Goal: Find specific page/section: Find specific page/section

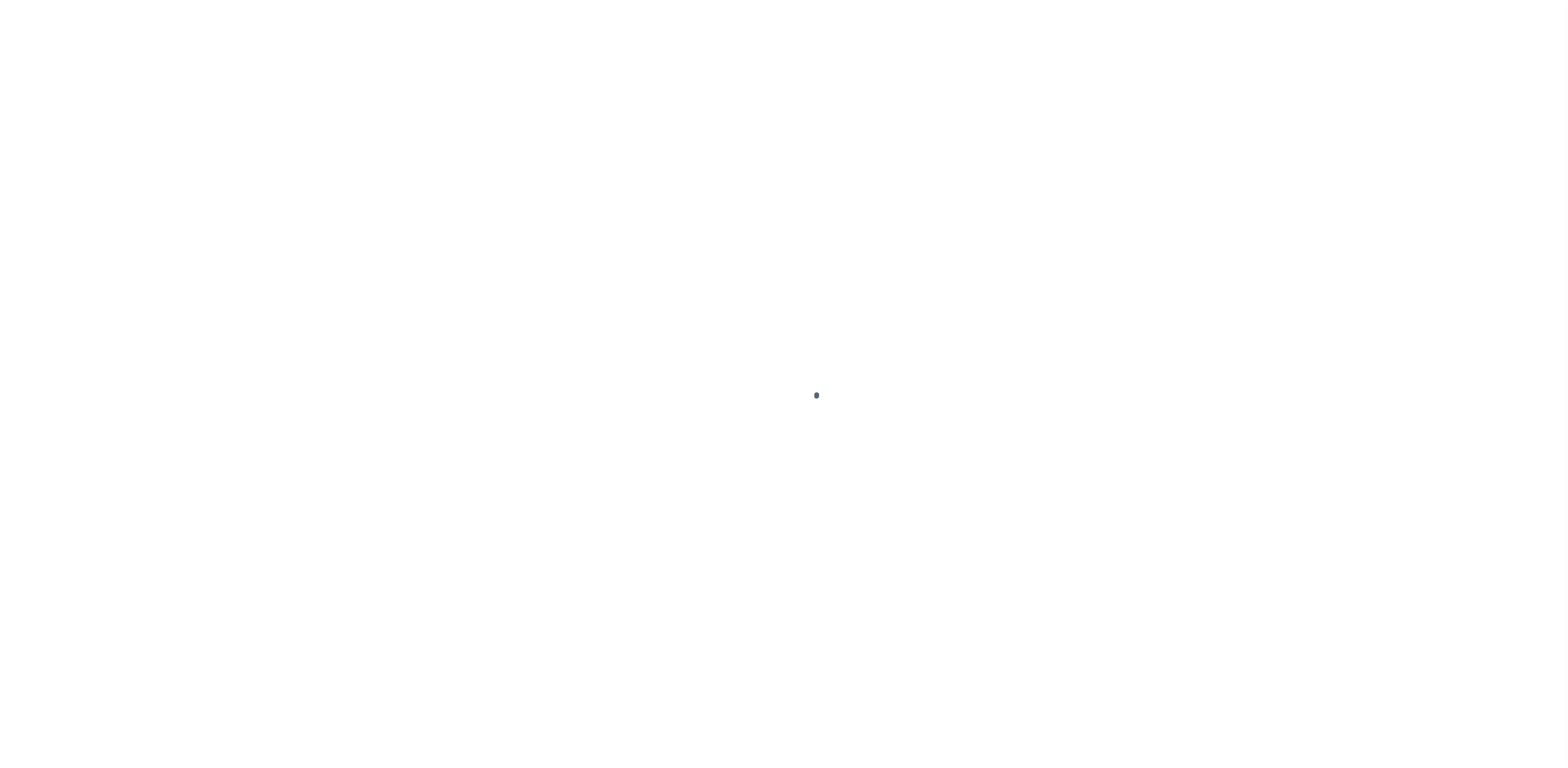
select select "MS"
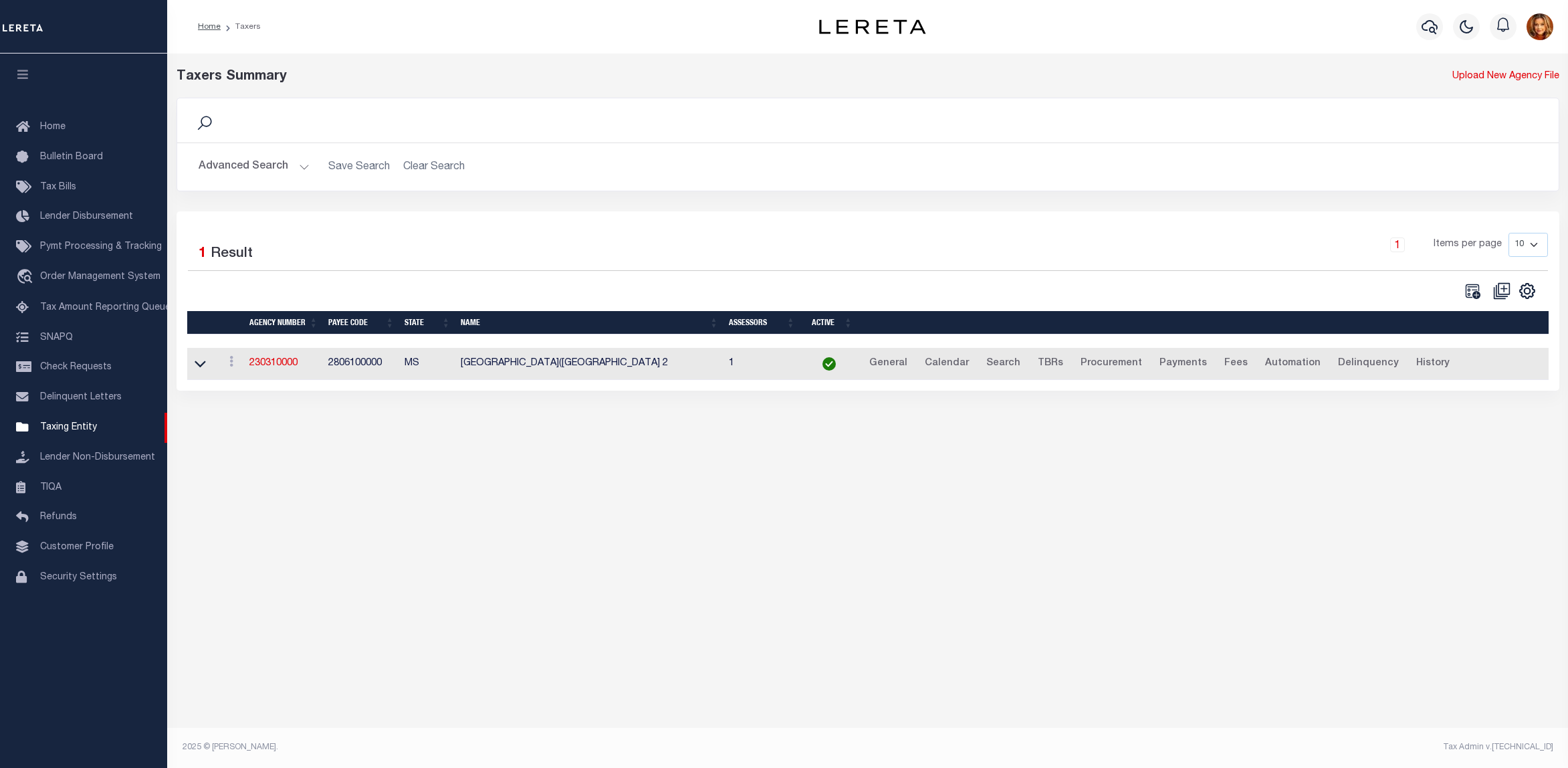
click at [249, 161] on button "Advanced Search" at bounding box center [254, 167] width 111 height 26
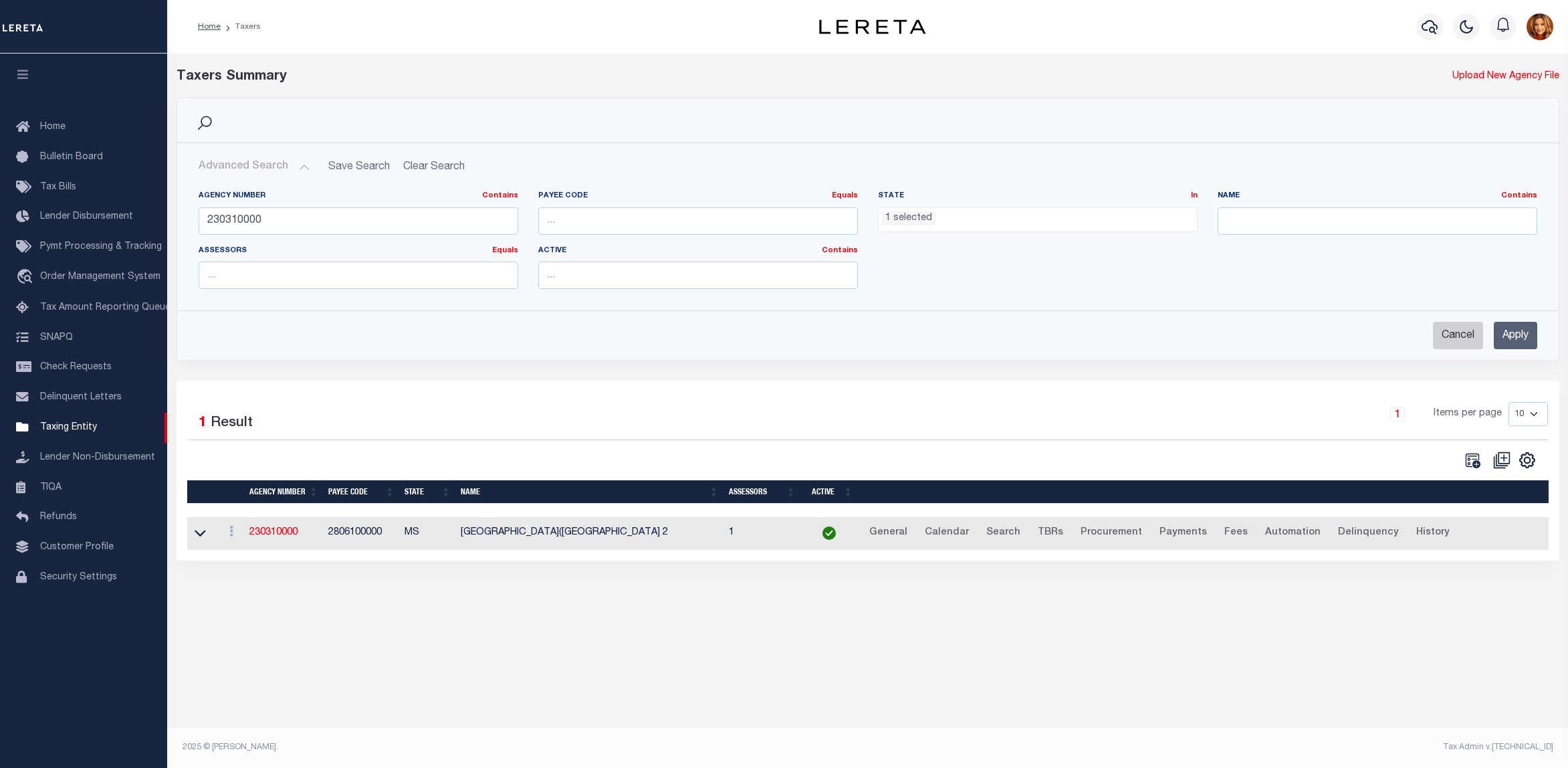
click at [1451, 335] on input "Cancel" at bounding box center [1458, 335] width 50 height 27
checkbox input "true"
select select
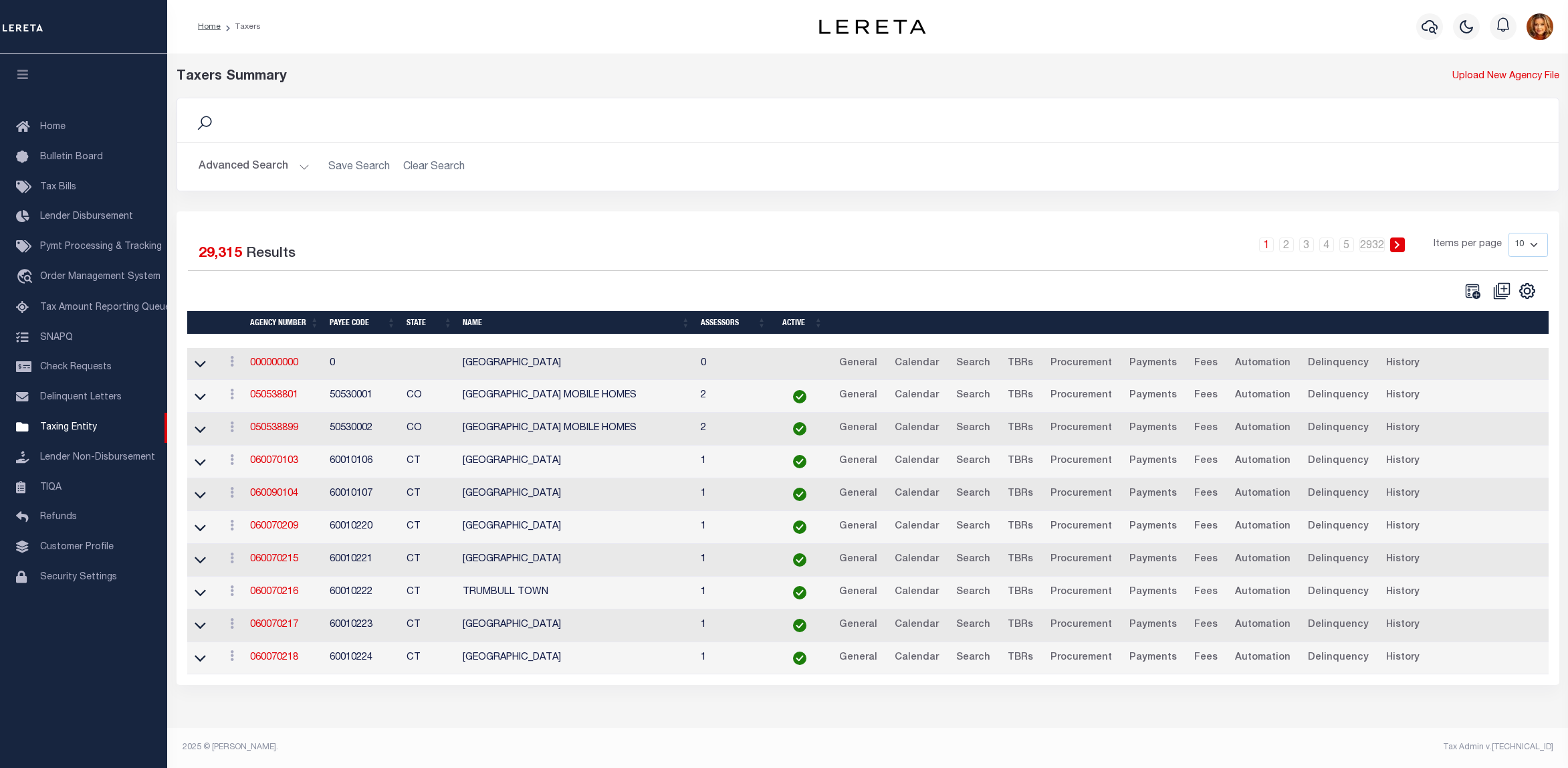
click at [244, 167] on button "Advanced Search" at bounding box center [254, 167] width 111 height 26
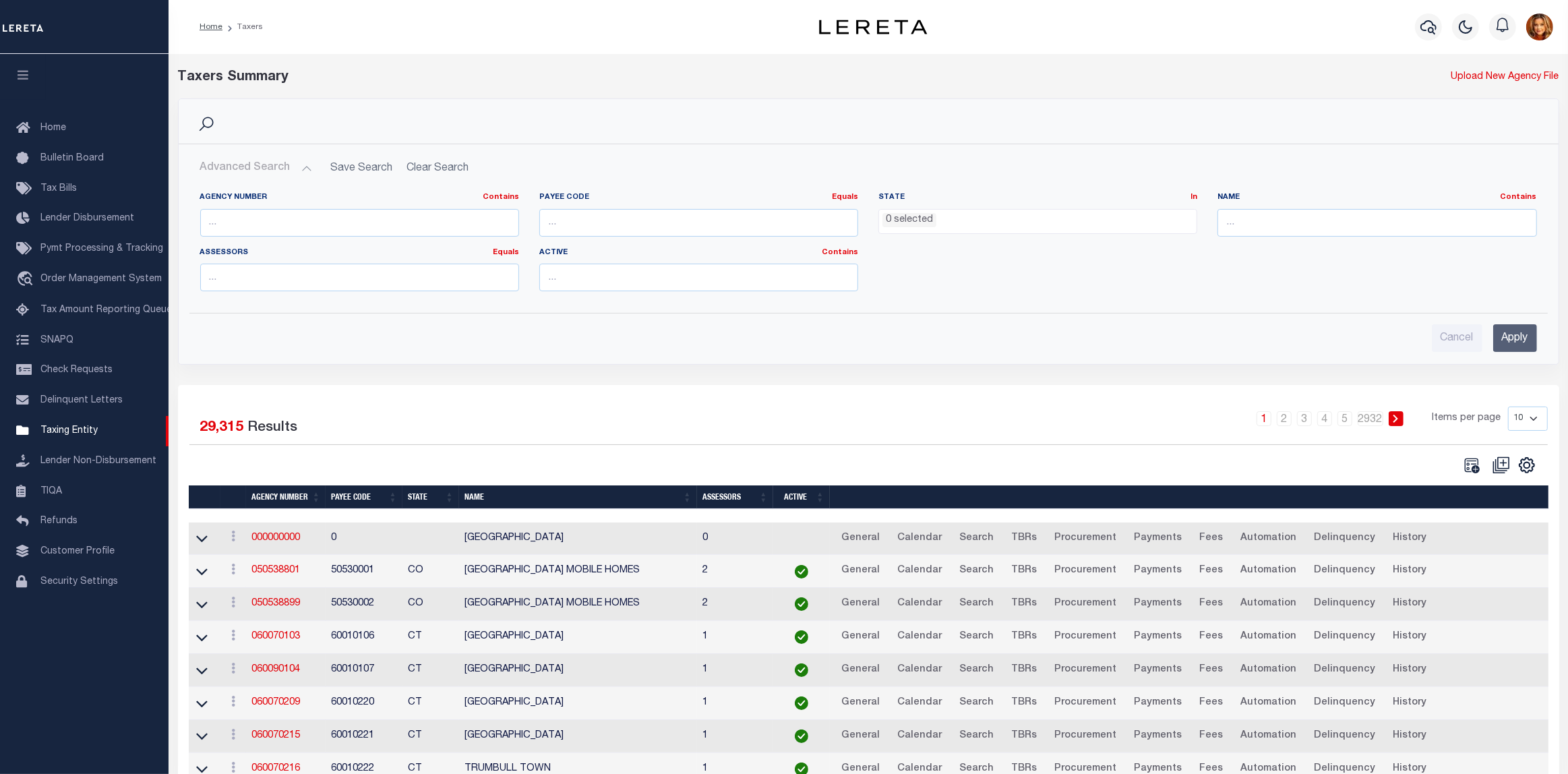
click at [933, 216] on li "0 selected" at bounding box center [909, 221] width 54 height 15
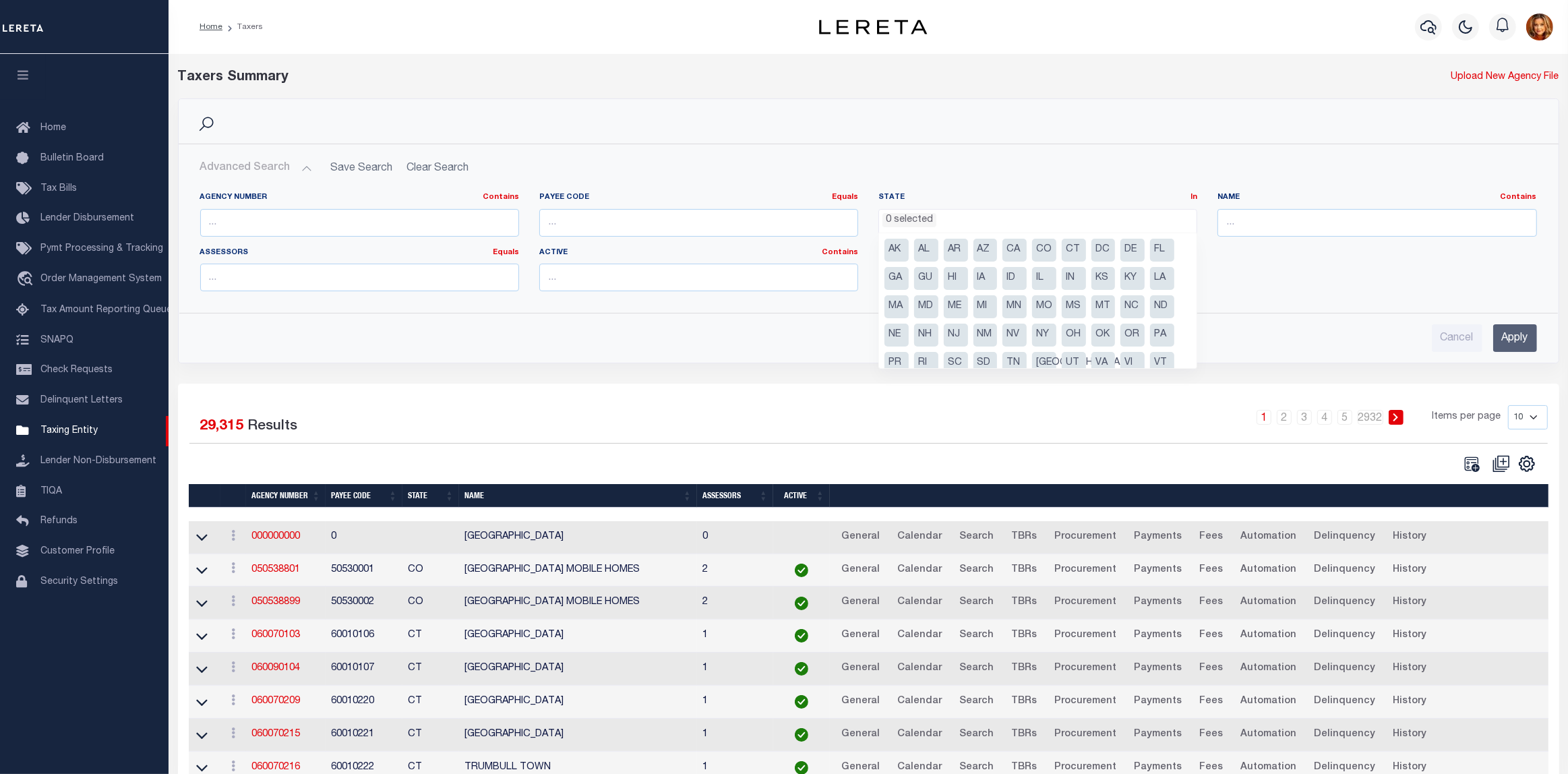
click at [889, 275] on li "GA" at bounding box center [896, 279] width 25 height 23
select select "GA"
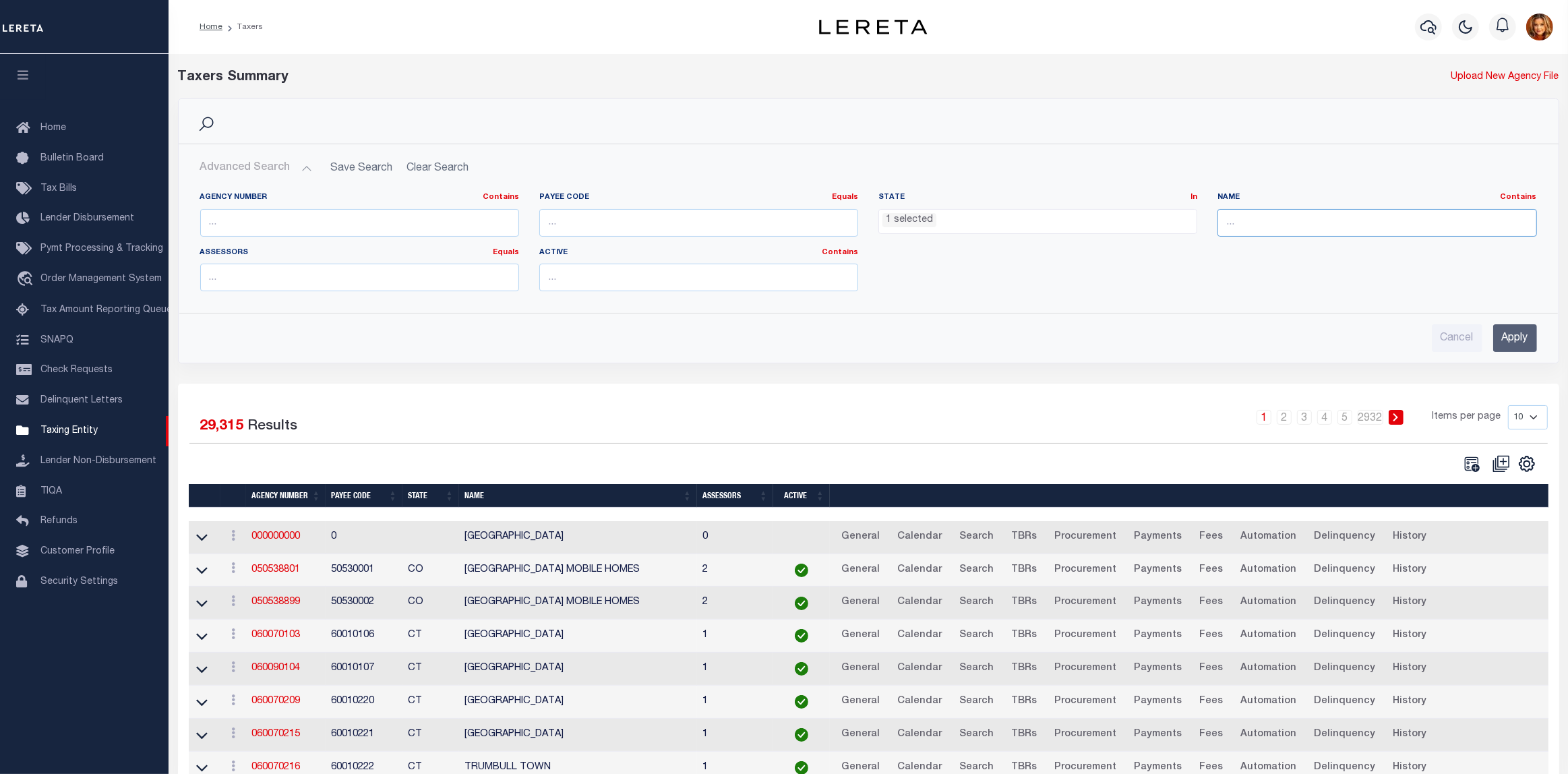
click at [1255, 224] on input "text" at bounding box center [1377, 223] width 318 height 27
type input "Fulton"
click at [1510, 335] on input "Apply" at bounding box center [1515, 337] width 44 height 27
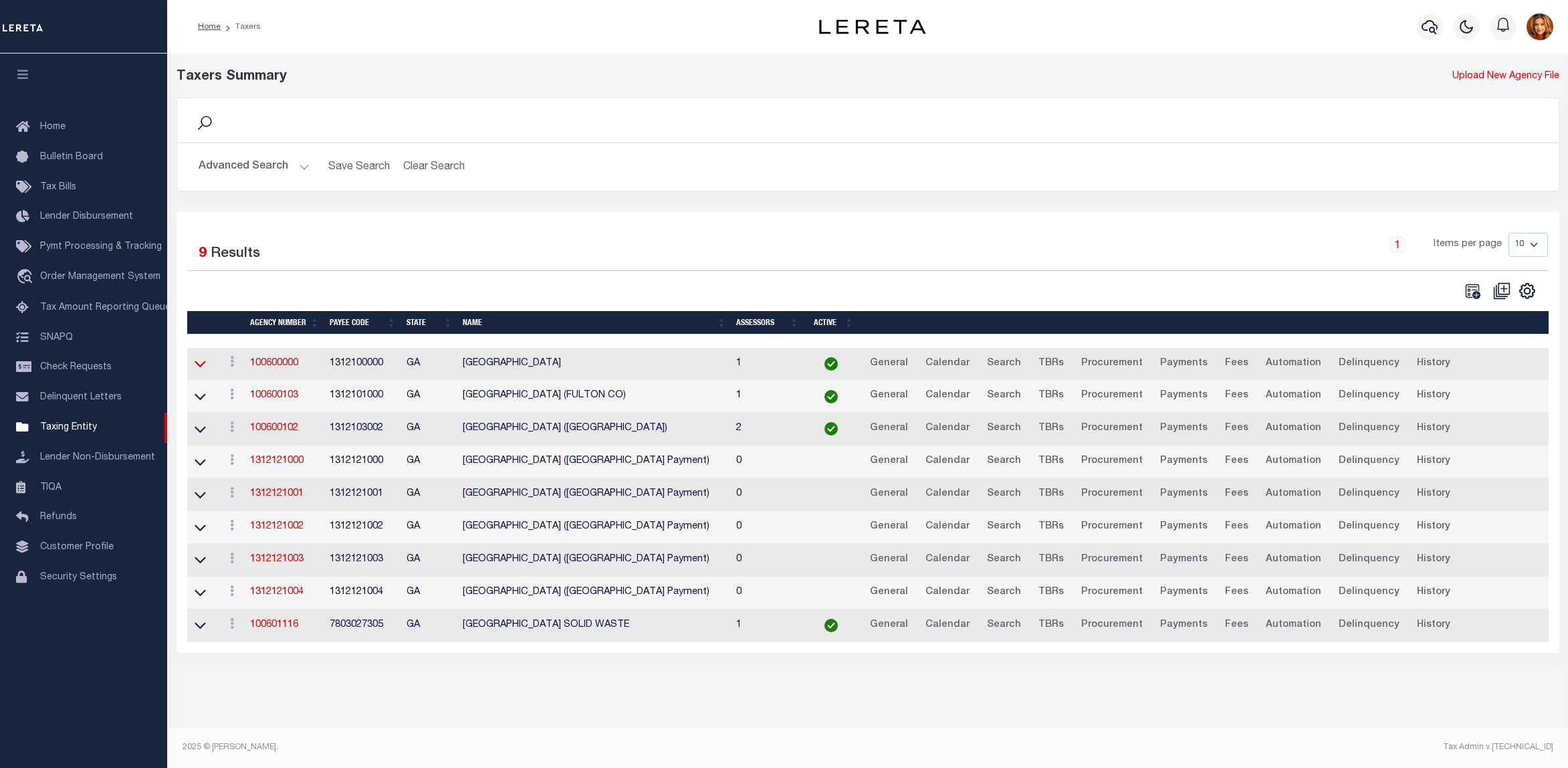
click at [198, 363] on icon at bounding box center [200, 363] width 11 height 14
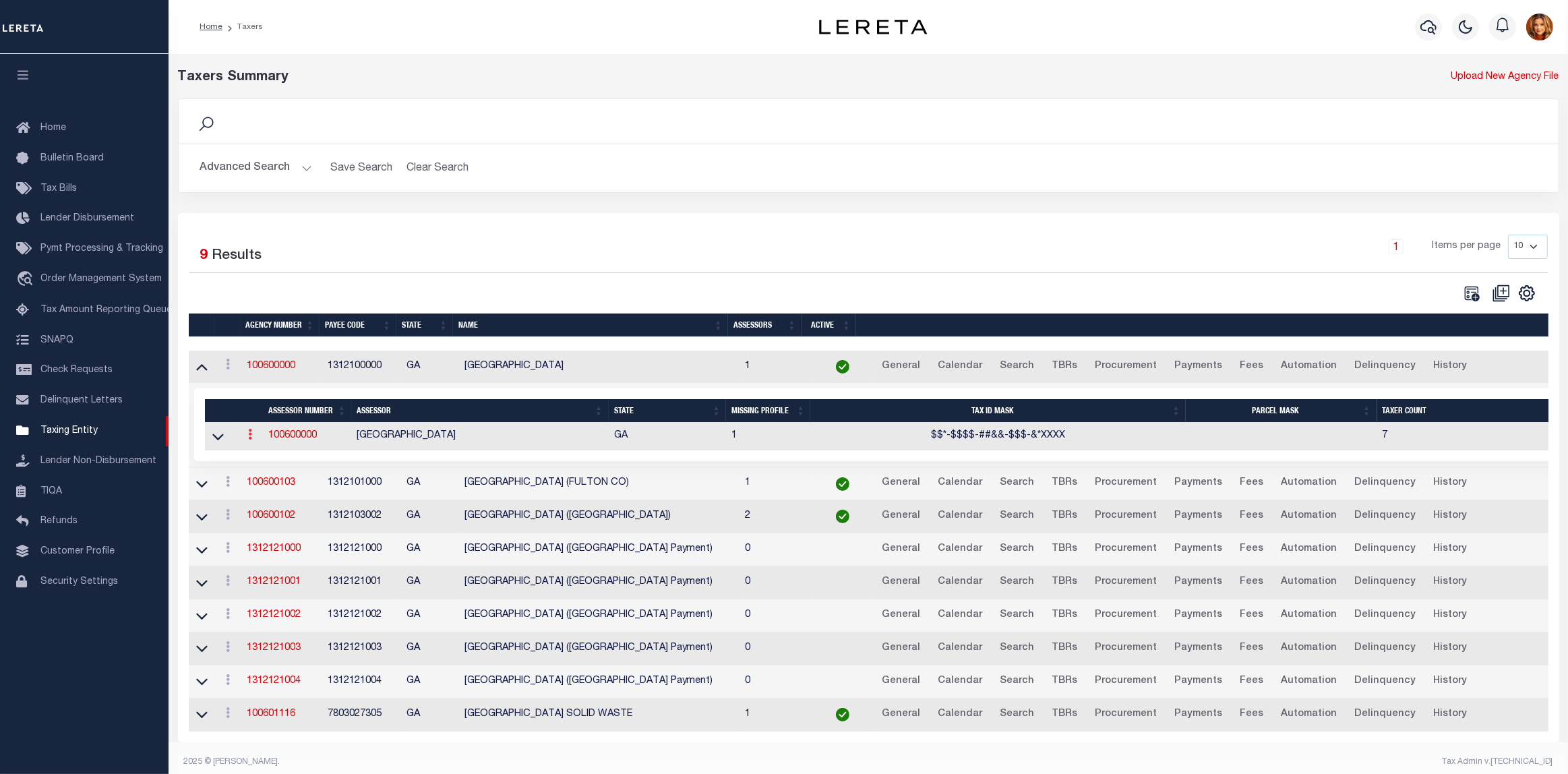
click at [246, 441] on link at bounding box center [250, 436] width 15 height 10
click at [266, 454] on link "View" at bounding box center [274, 456] width 62 height 22
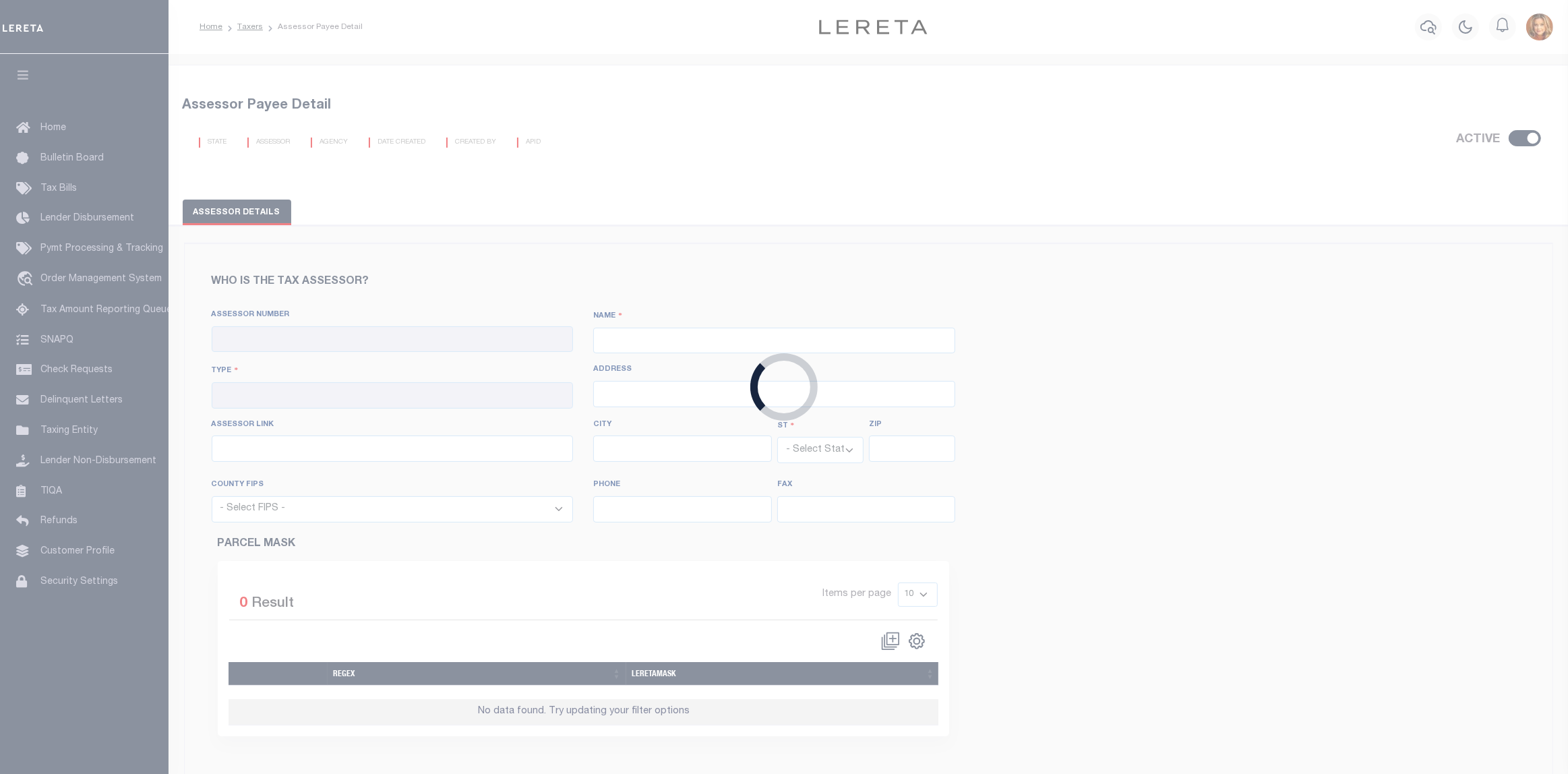
checkbox input "true"
type input "100600000"
type input "[GEOGRAPHIC_DATA]"
type input "00 - County"
type input "141 Pryor Street SW, Suite 1106"
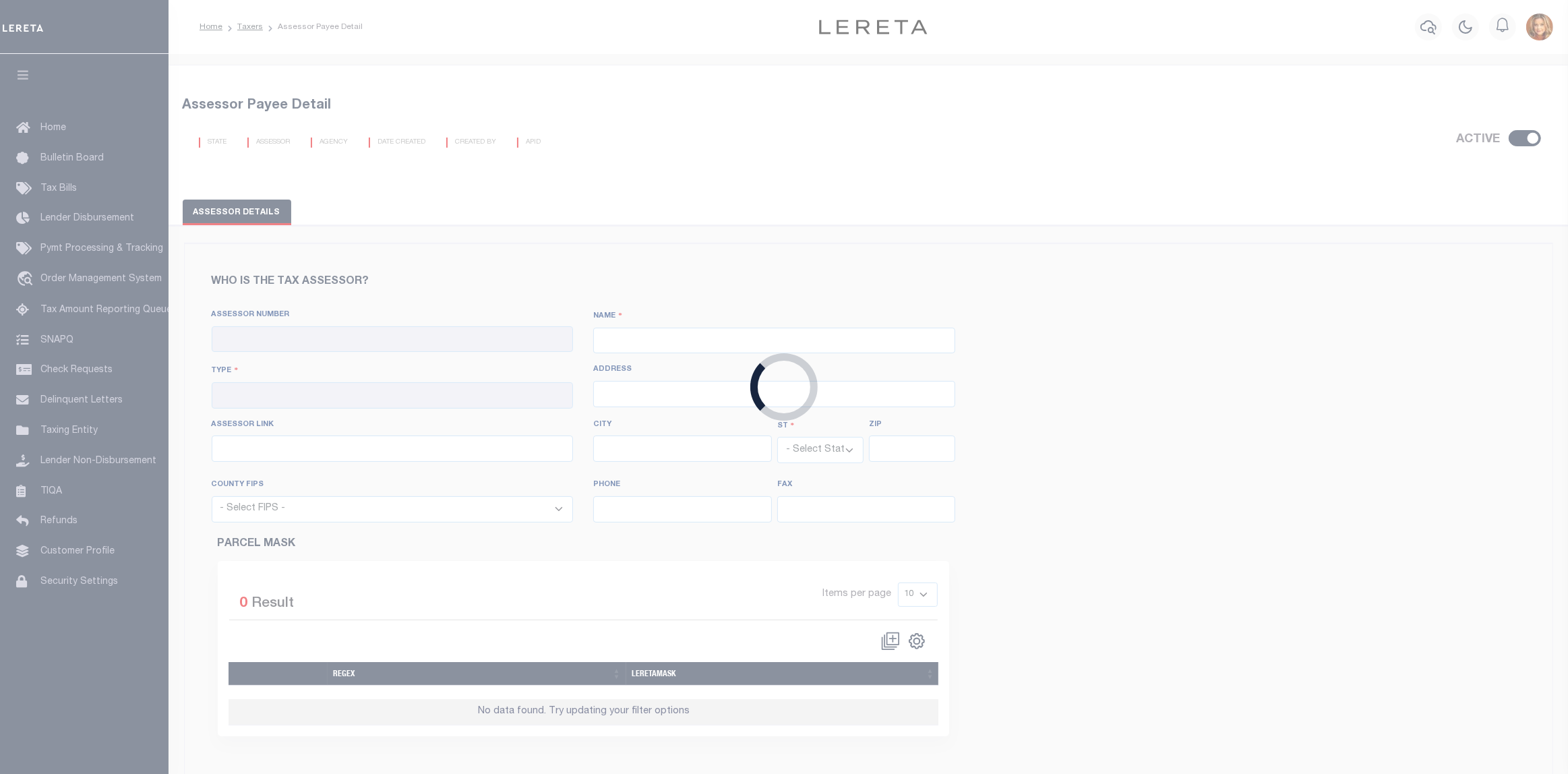
type input "https://qpublic.schneidercorp.com/Application.aspx?App=FultonCountyGA&Layer=Par…"
type input "Atlanta"
select select "GA"
type input "30303"
select select "13121"
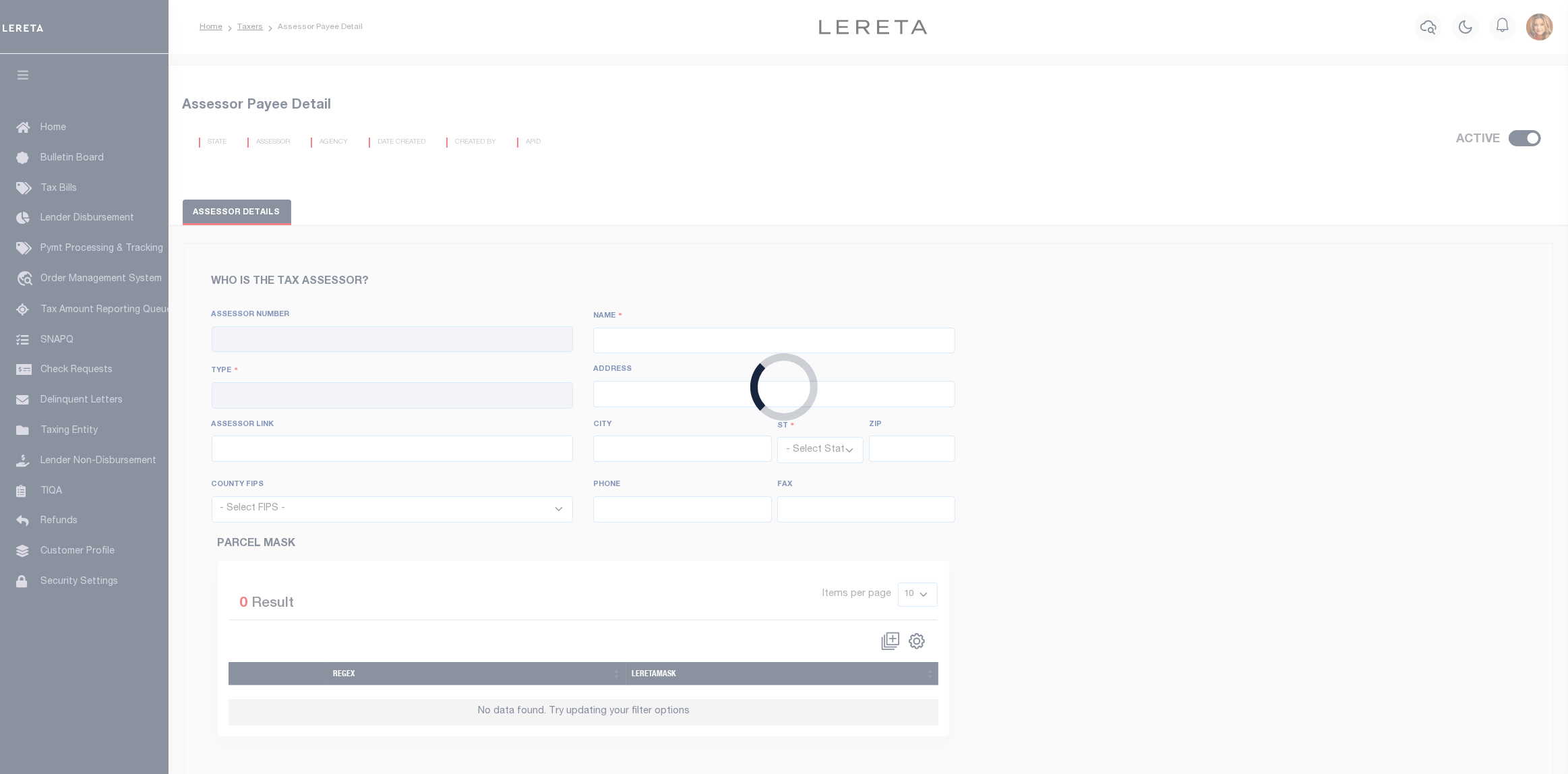
type input "404-613-6100"
type input "404-893-0606"
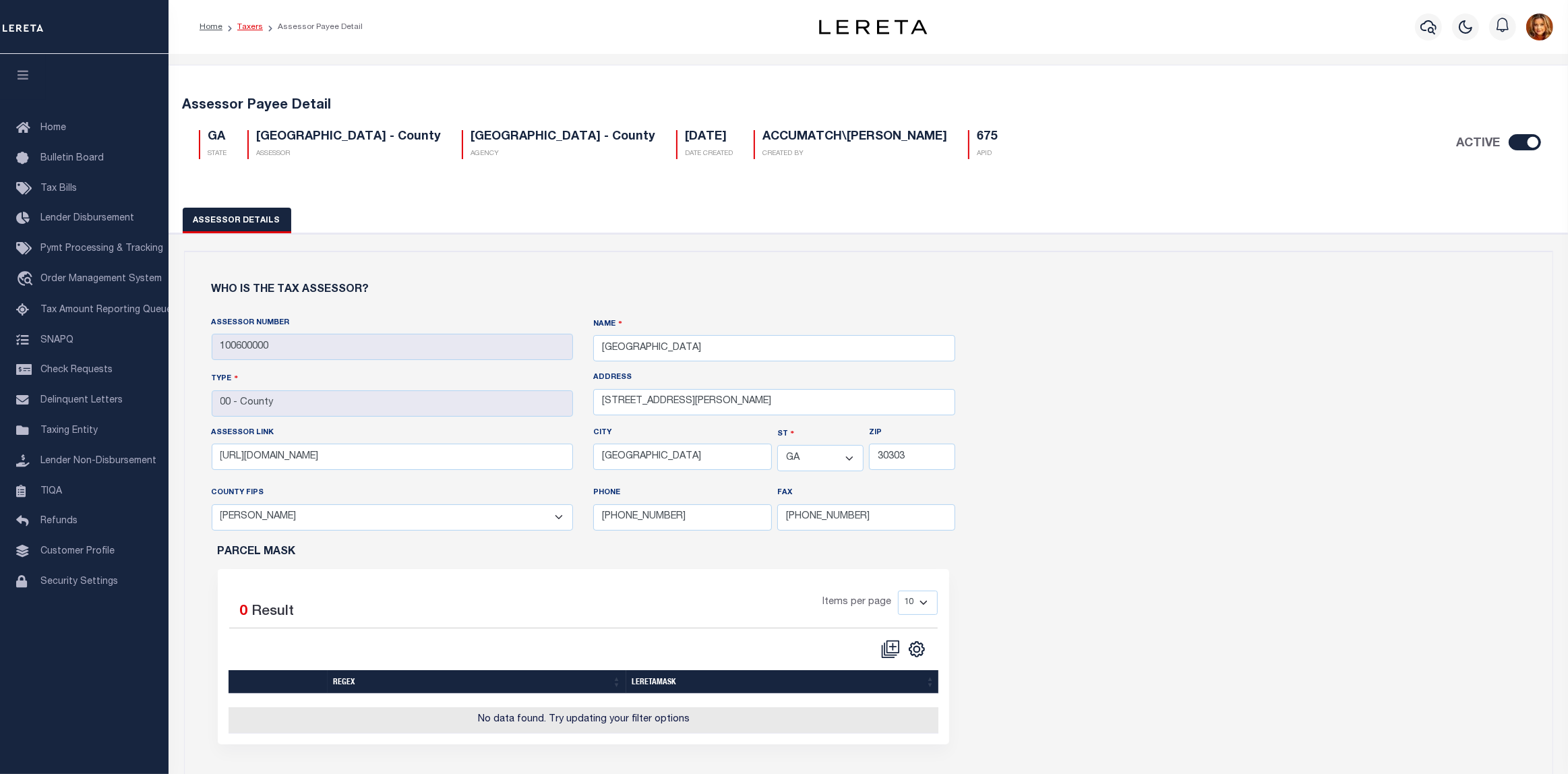
click at [243, 24] on link "Taxers" at bounding box center [249, 27] width 26 height 9
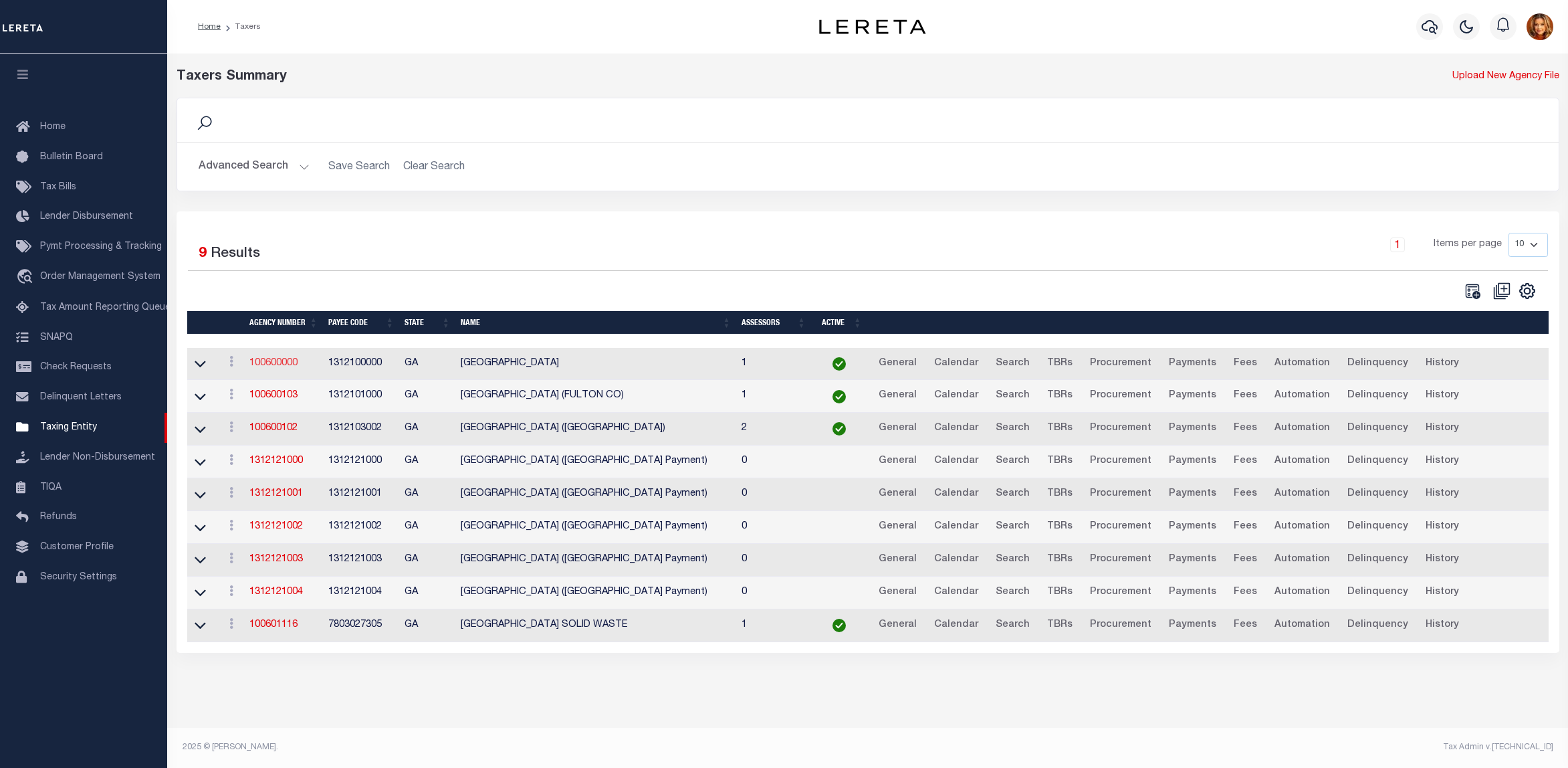
click at [279, 363] on link "100600000" at bounding box center [273, 363] width 48 height 9
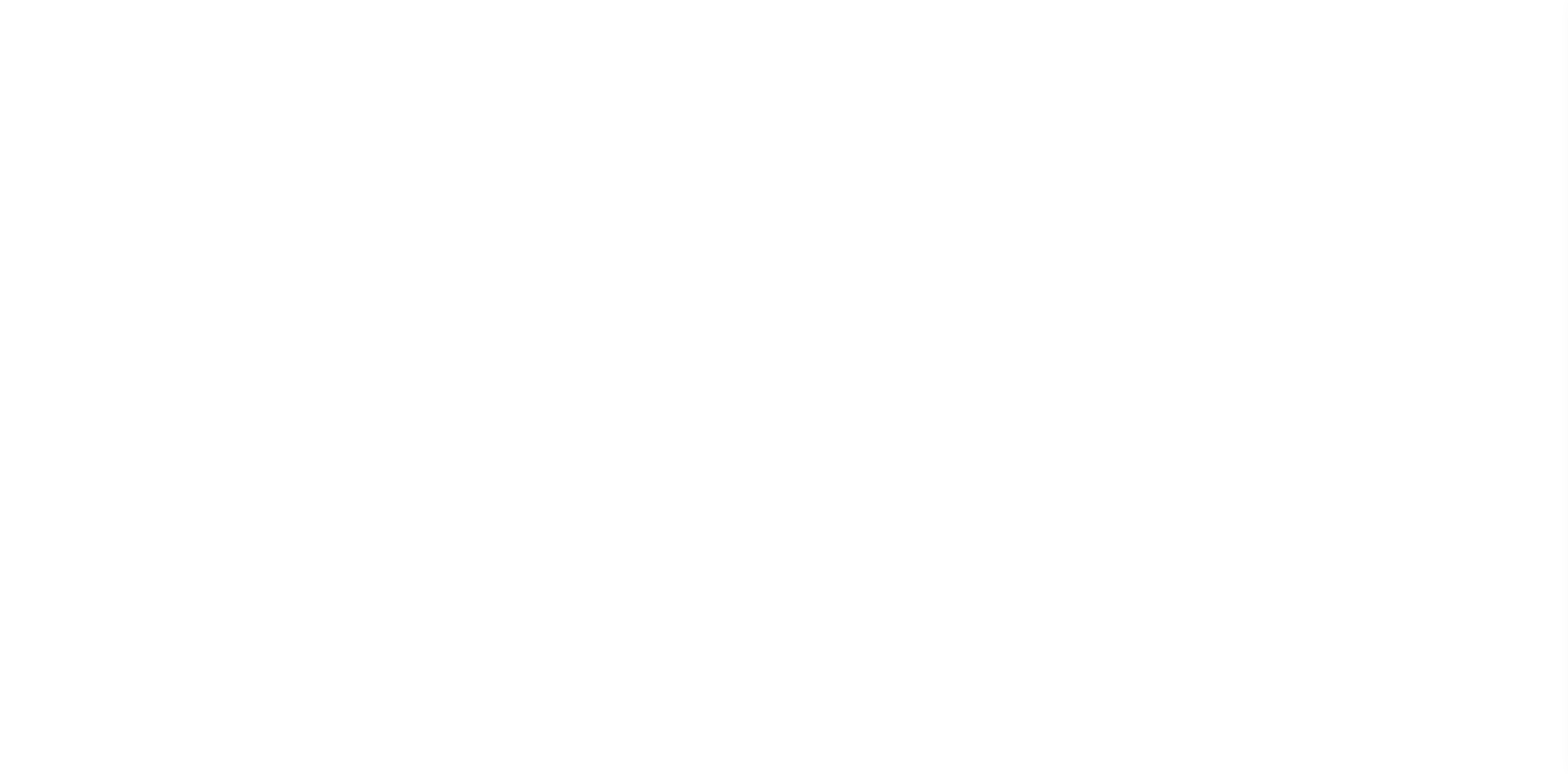
select select
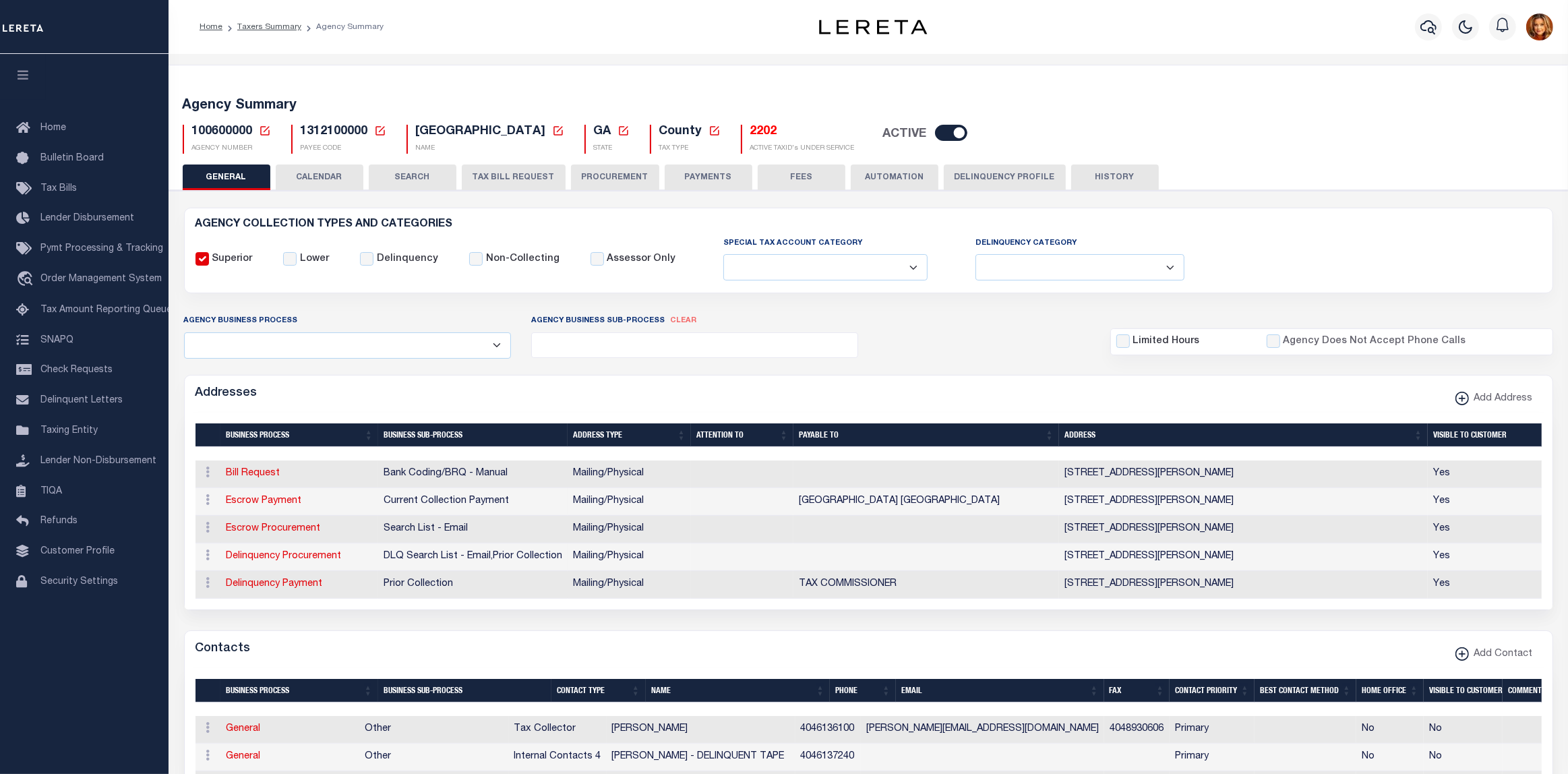
click at [412, 173] on button "SEARCH" at bounding box center [412, 177] width 87 height 26
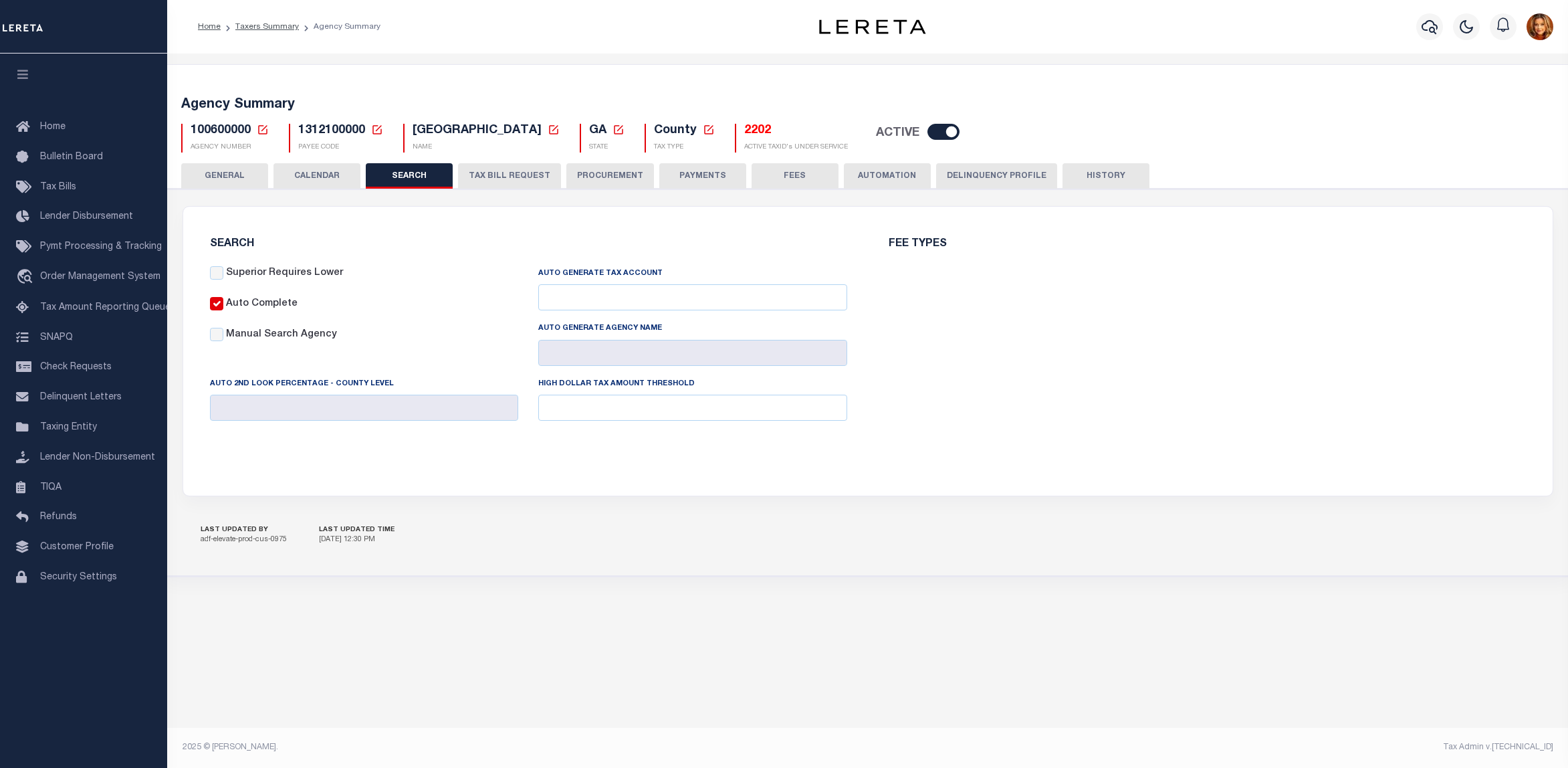
checkbox input "false"
type input "0"
type input "19000"
click at [259, 25] on link "Taxers Summary" at bounding box center [267, 26] width 64 height 8
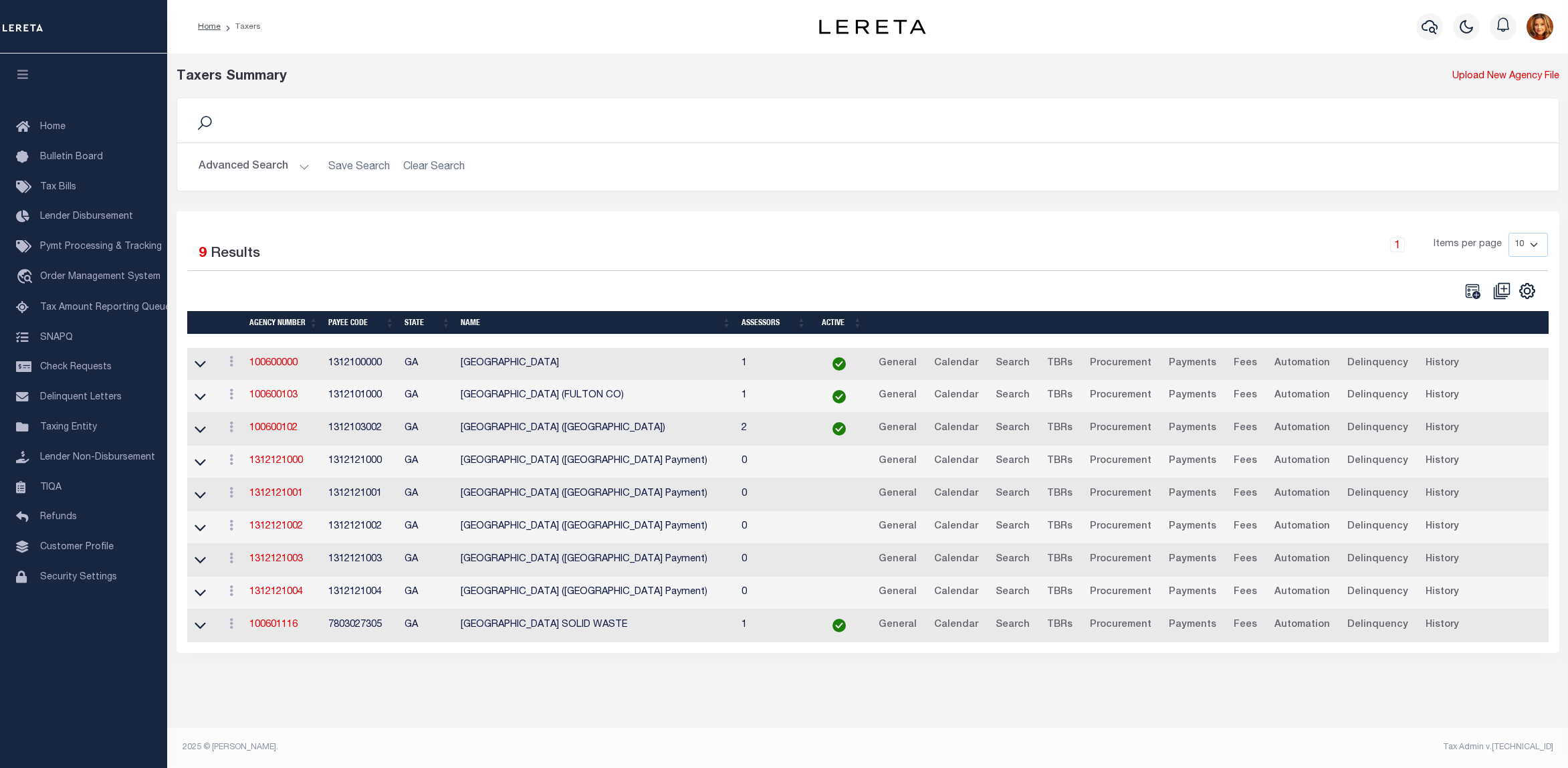
click at [241, 162] on button "Advanced Search" at bounding box center [254, 167] width 111 height 26
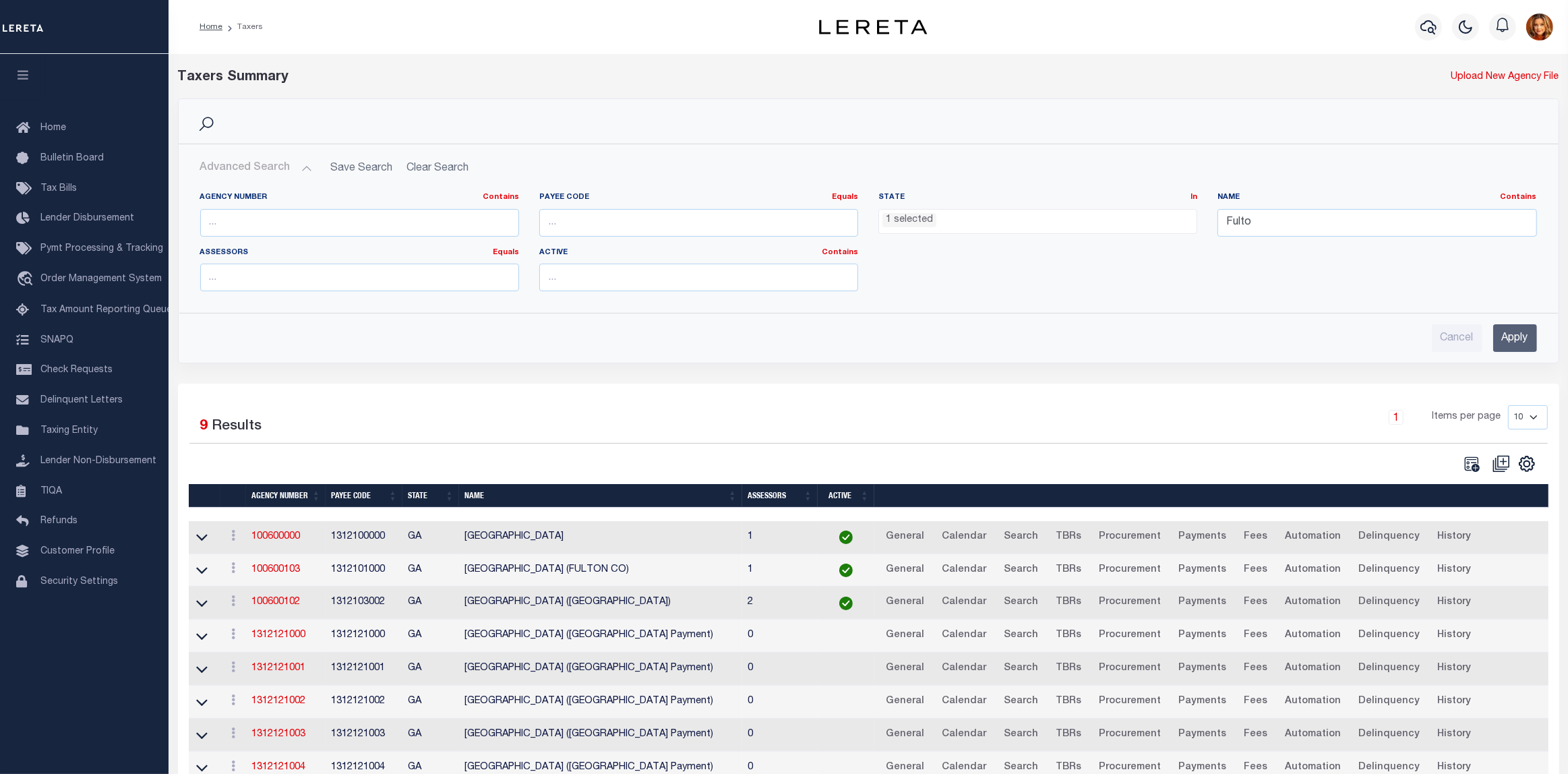
click at [922, 220] on li "1 selected" at bounding box center [909, 221] width 54 height 15
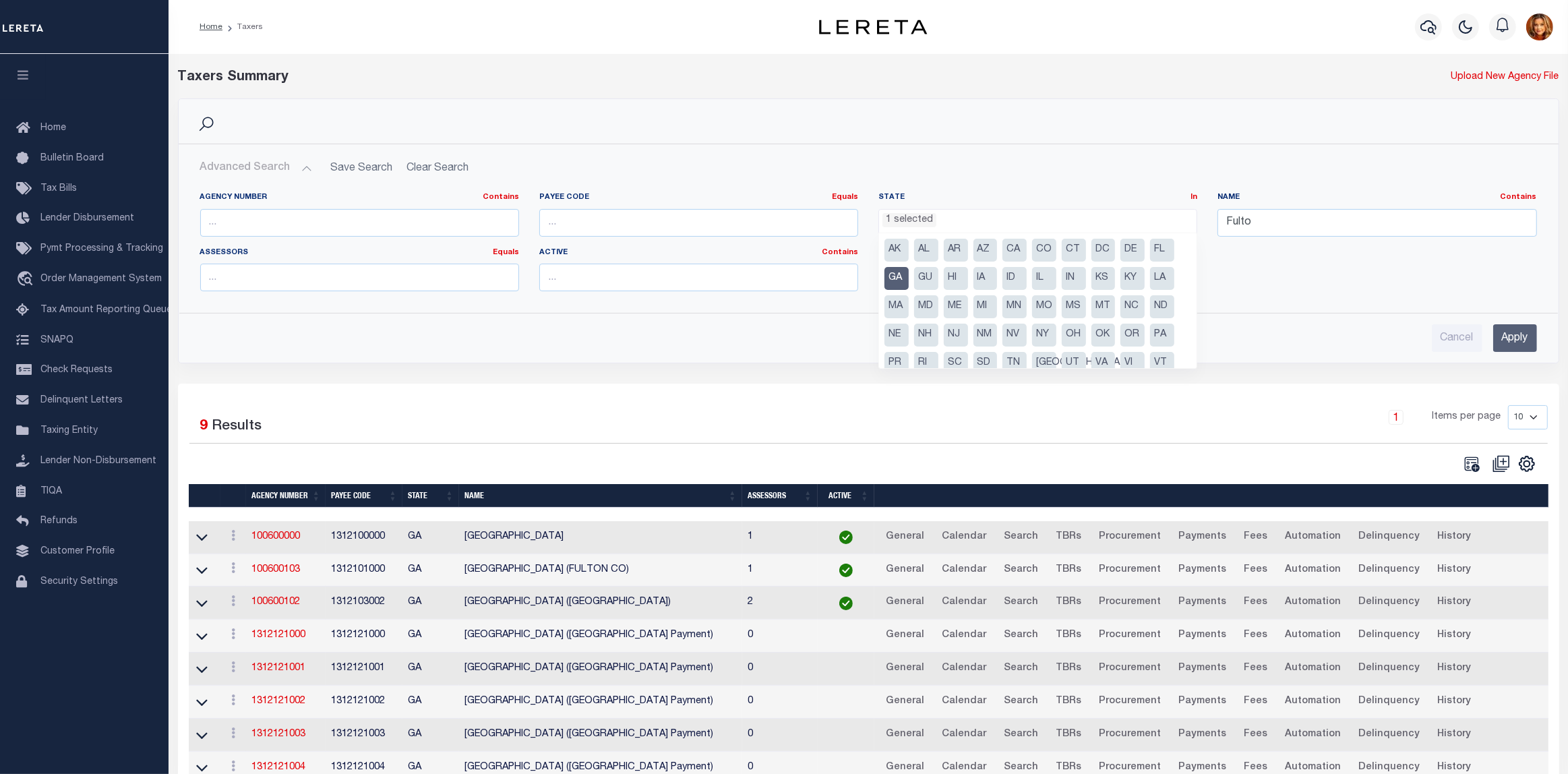
click at [1050, 277] on li "IL" at bounding box center [1044, 279] width 25 height 23
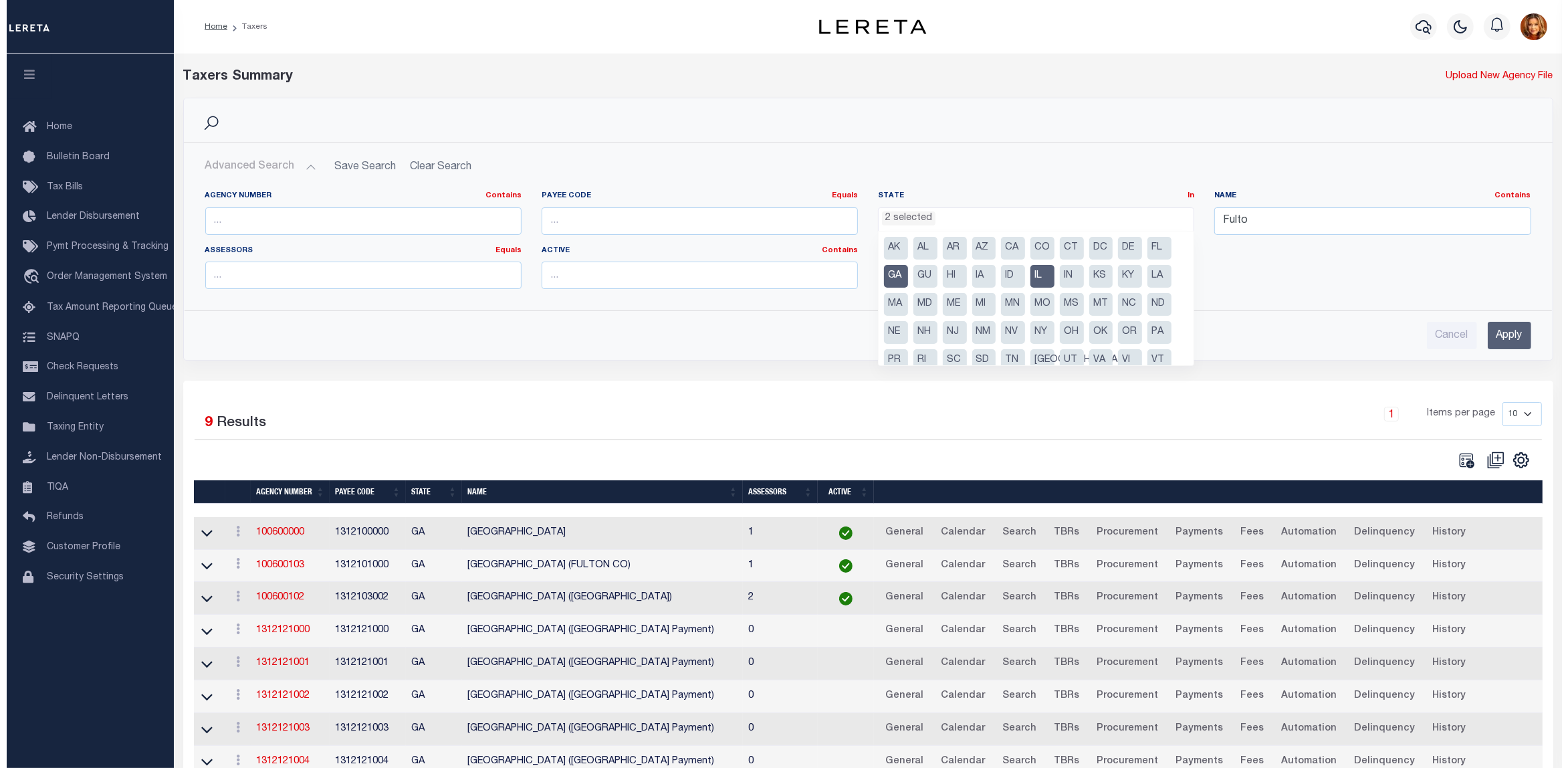
scroll to position [117, 0]
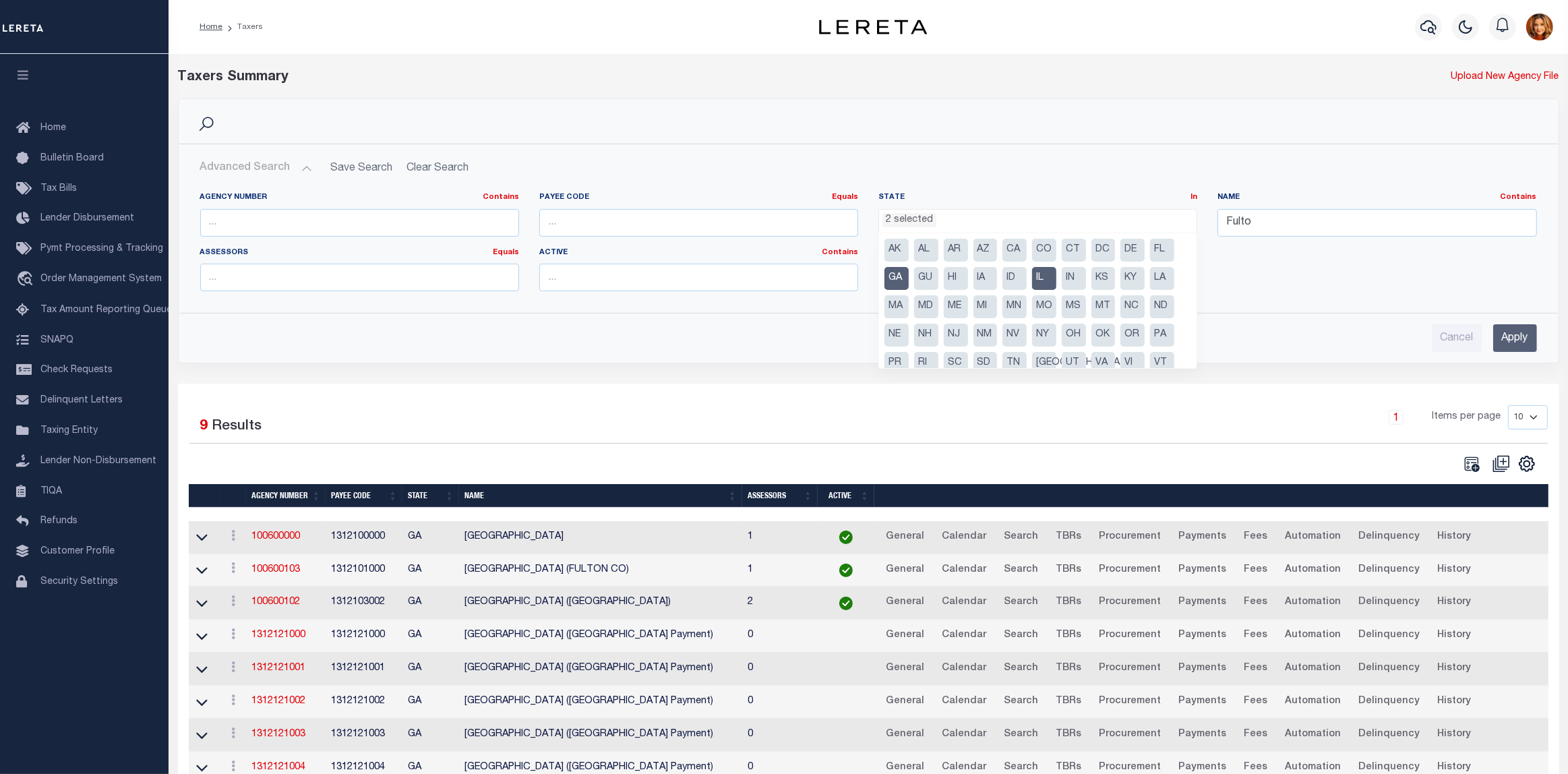
click at [896, 270] on li "GA" at bounding box center [896, 279] width 25 height 23
select select "IL"
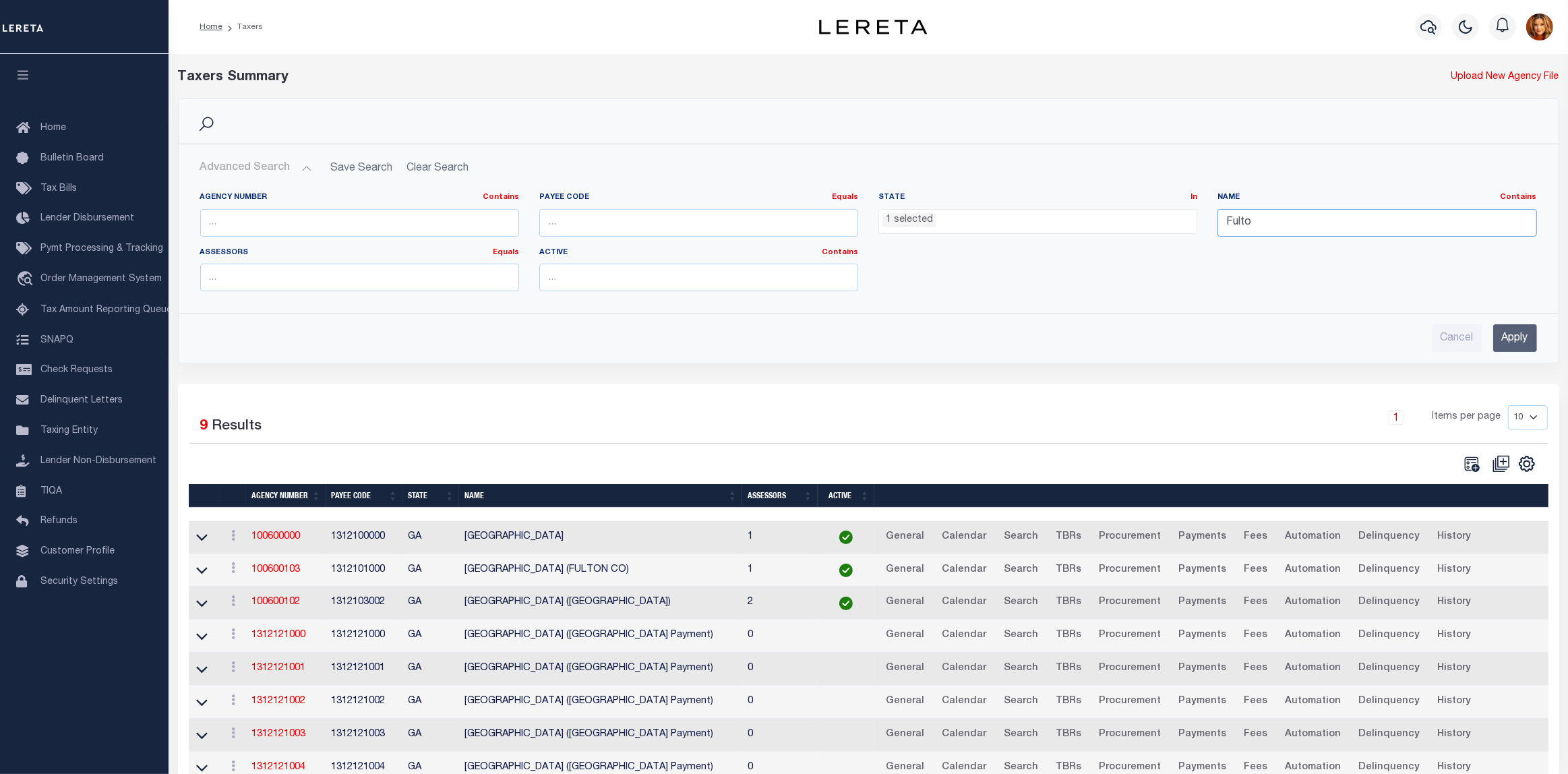
drag, startPoint x: 1279, startPoint y: 230, endPoint x: 1197, endPoint y: 226, distance: 82.1
click at [1197, 226] on div "Agency Number Contains Contains Is Payee Code Equals Equals Is Not Equal To Is …" at bounding box center [869, 247] width 1357 height 110
type input "cook"
click at [1508, 338] on input "Apply" at bounding box center [1515, 337] width 44 height 27
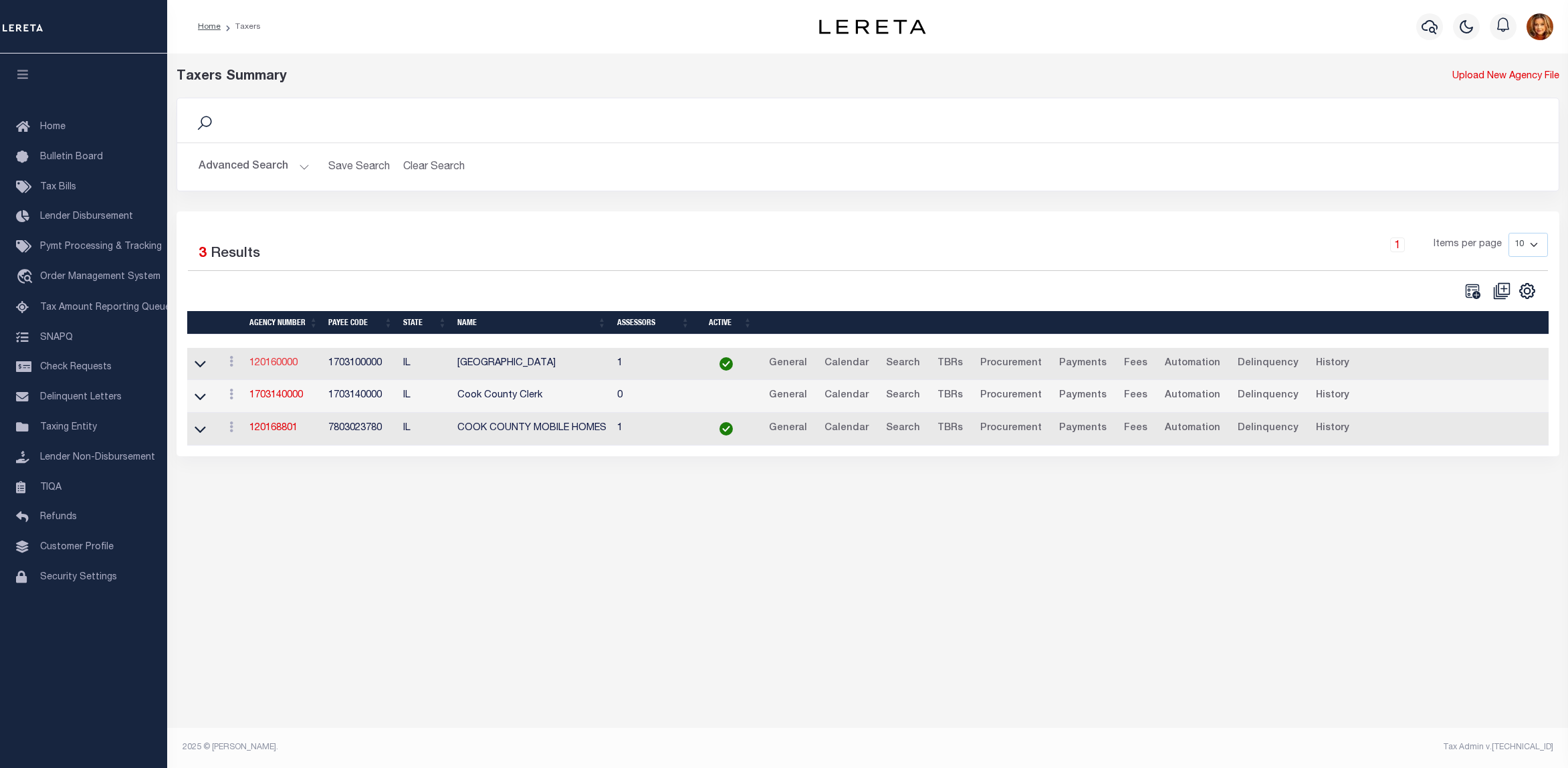
click at [269, 363] on link "120160000" at bounding box center [273, 363] width 48 height 9
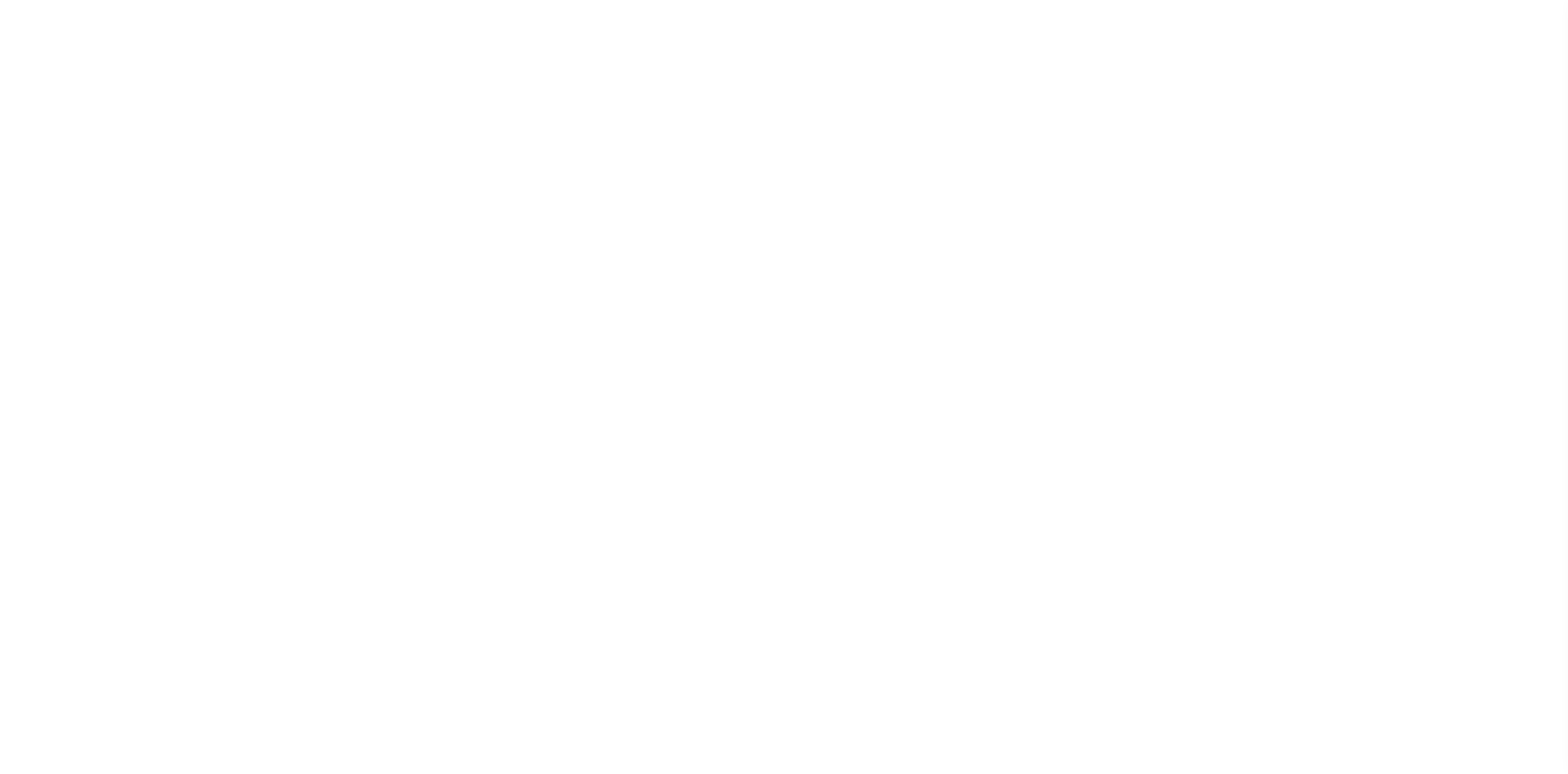
select select
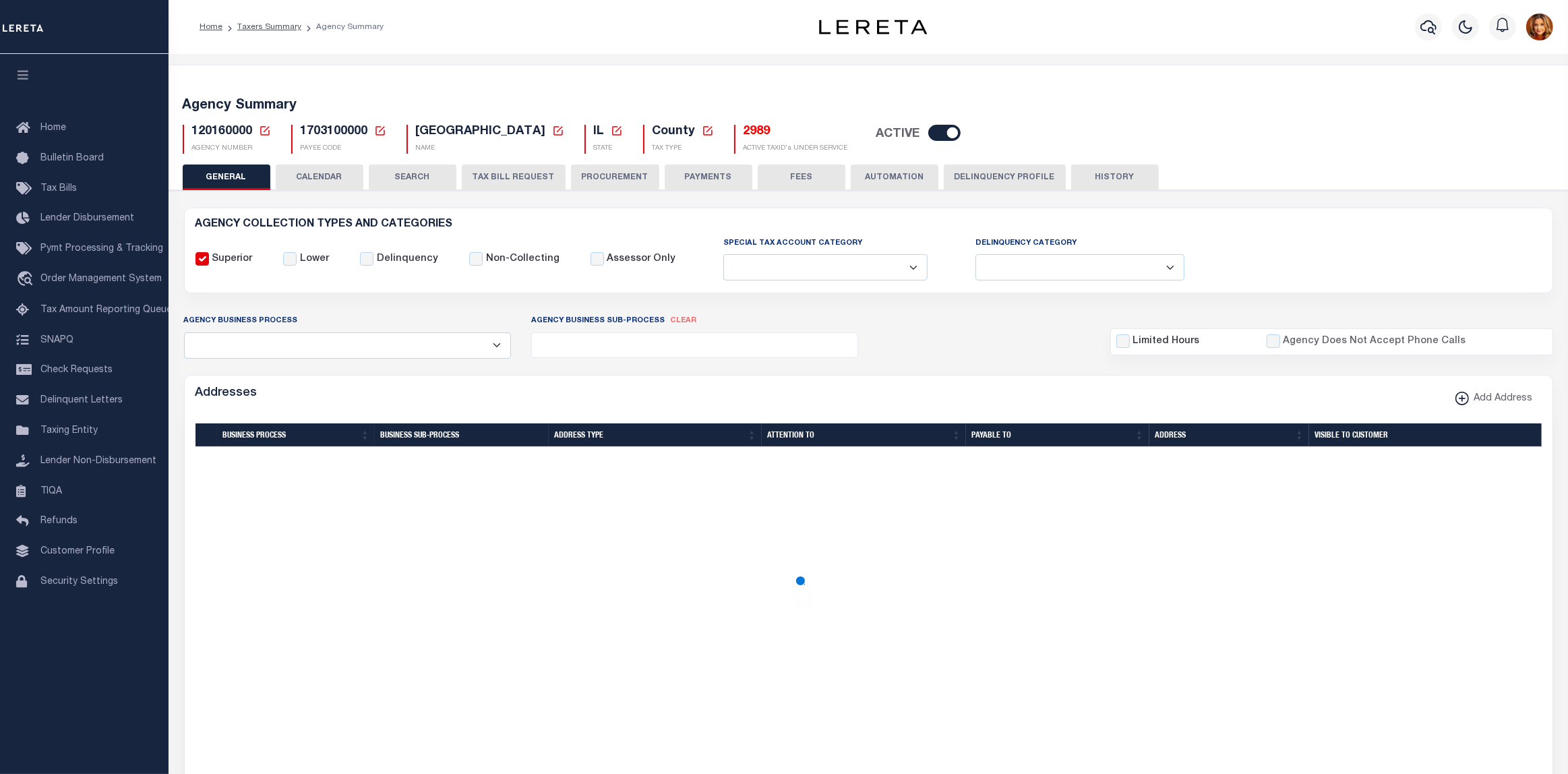
click at [406, 176] on button "SEARCH" at bounding box center [412, 177] width 87 height 26
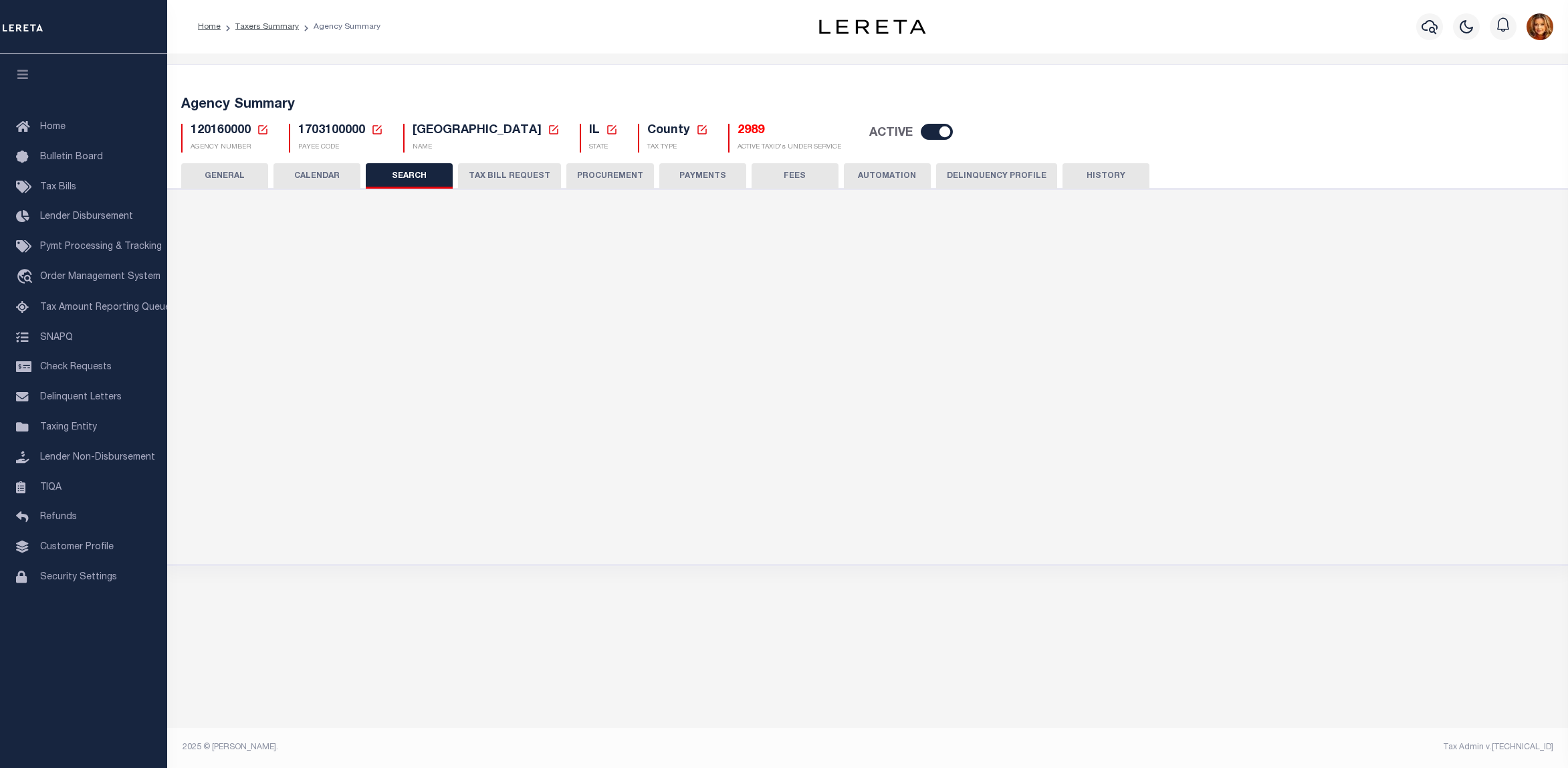
checkbox input "false"
type input "17000"
